Goal: Information Seeking & Learning: Compare options

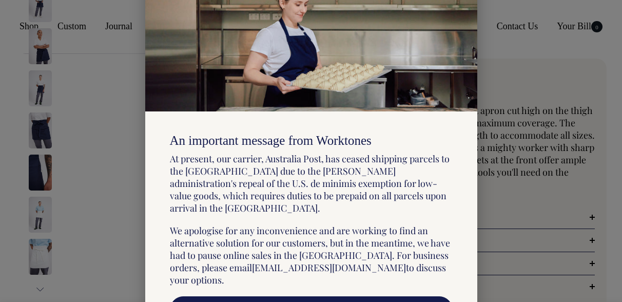
select select "Dark Navy"
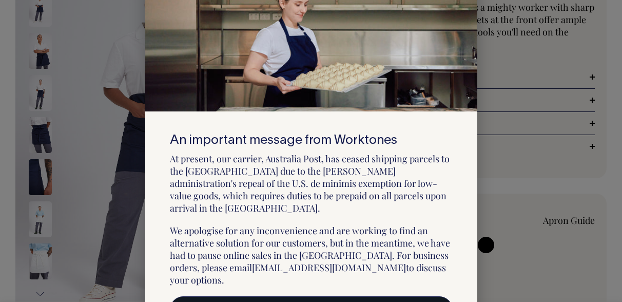
scroll to position [141, 0]
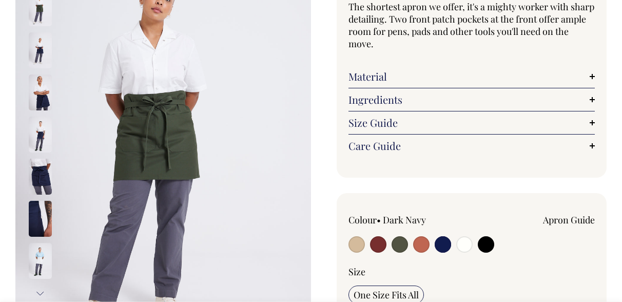
click at [379, 241] on input "radio" at bounding box center [378, 244] width 16 height 16
radio input "true"
select select "Burgundy"
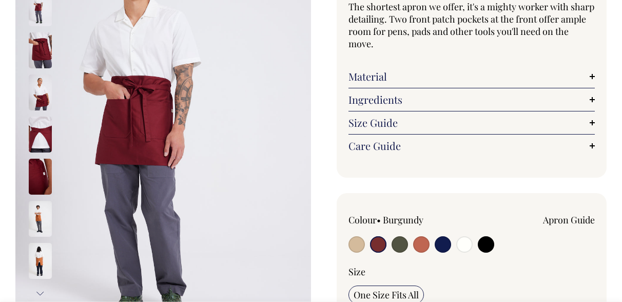
click at [417, 242] on input "radio" at bounding box center [421, 244] width 16 height 16
radio input "true"
select select "Rust"
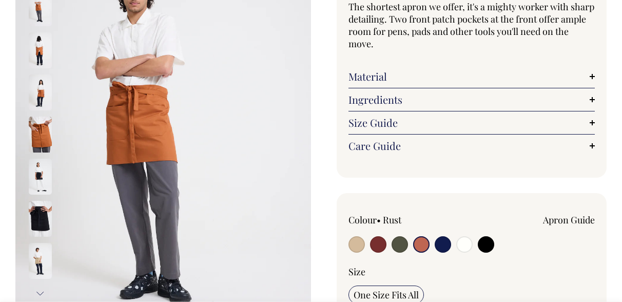
click at [442, 244] on input "radio" at bounding box center [443, 244] width 16 height 16
radio input "true"
select select "Dark Navy"
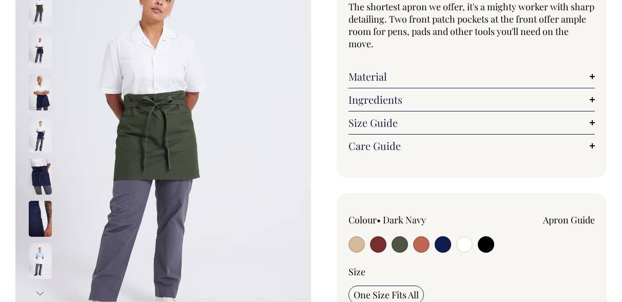
click at [441, 244] on input "radio" at bounding box center [443, 244] width 16 height 16
click at [445, 241] on input "radio" at bounding box center [443, 244] width 16 height 16
click at [444, 243] on input "radio" at bounding box center [443, 244] width 16 height 16
click at [220, 129] on img at bounding box center [163, 135] width 296 height 444
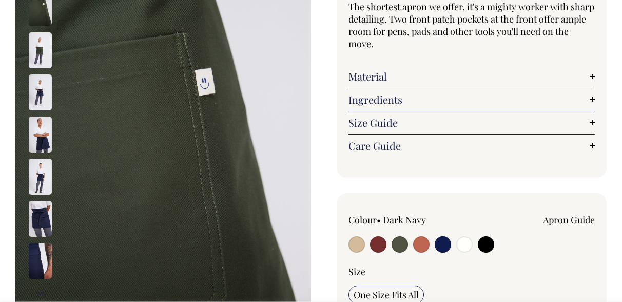
click at [443, 245] on input "radio" at bounding box center [443, 244] width 16 height 16
click at [295, 157] on img at bounding box center [163, 135] width 296 height 444
click at [41, 52] on img at bounding box center [40, 50] width 23 height 36
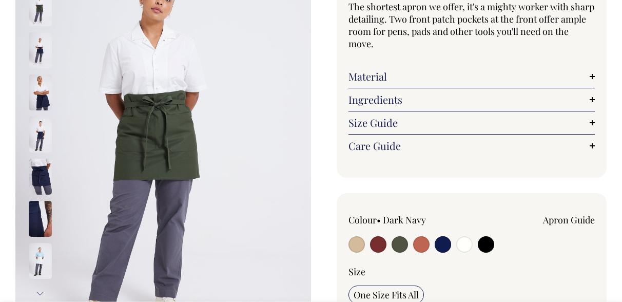
click at [39, 58] on img at bounding box center [40, 50] width 23 height 36
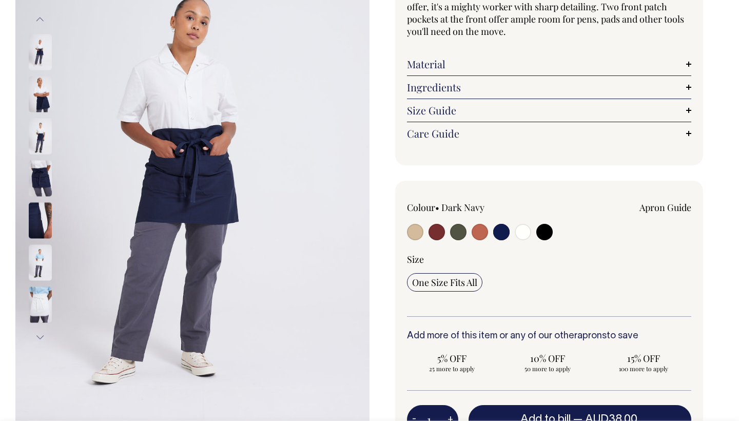
click at [482, 229] on input "radio" at bounding box center [480, 232] width 16 height 16
radio input "true"
select select "Rust"
